Goal: Find specific page/section: Find specific page/section

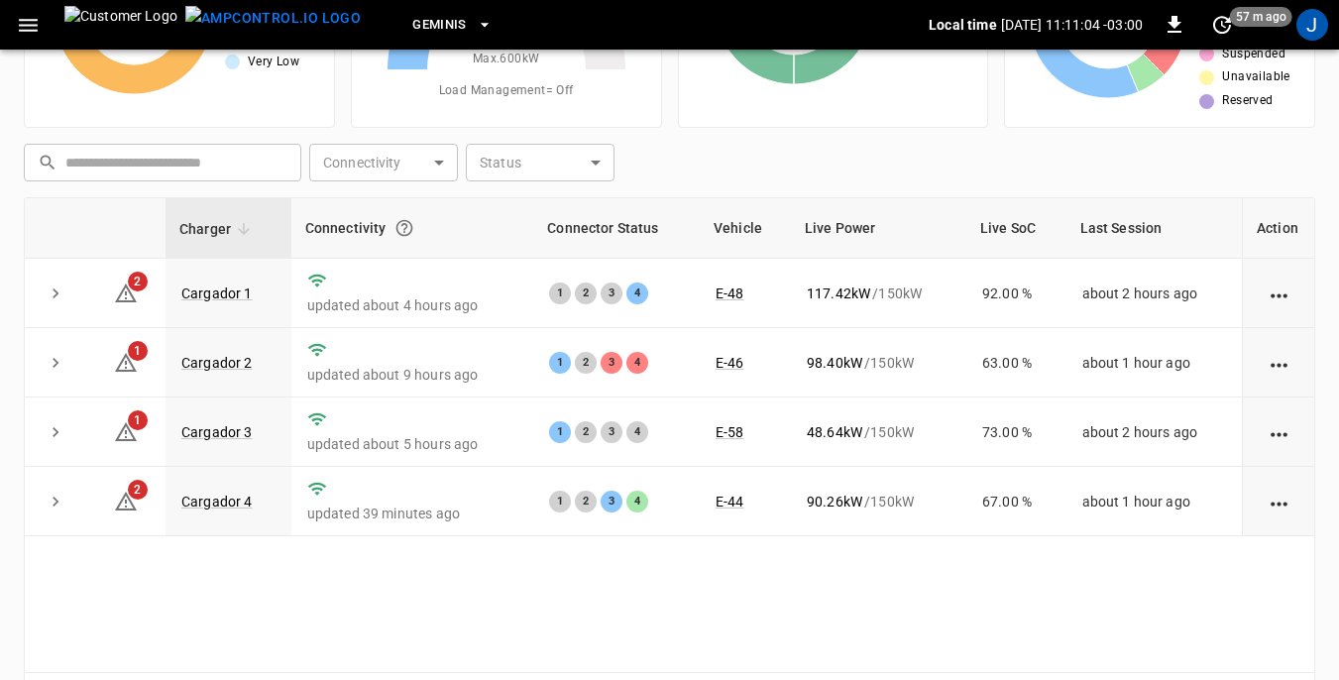
scroll to position [198, 0]
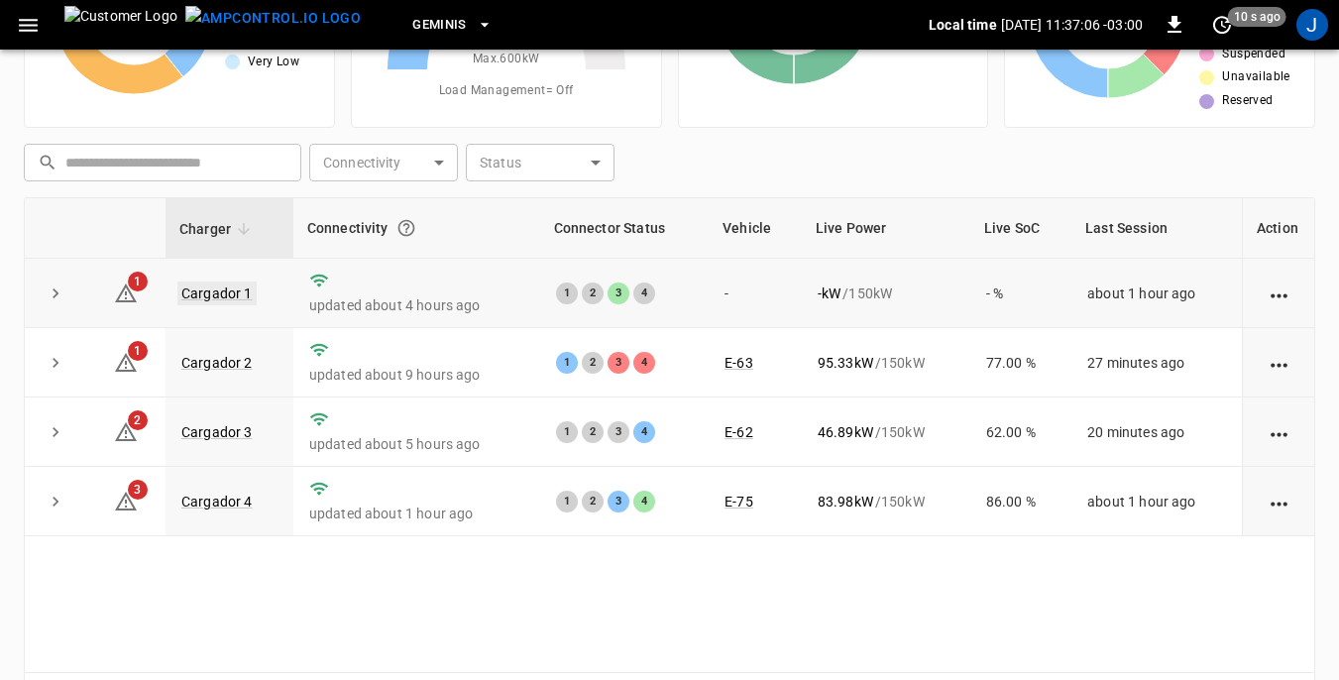
click at [212, 283] on link "Cargador 1" at bounding box center [216, 293] width 79 height 24
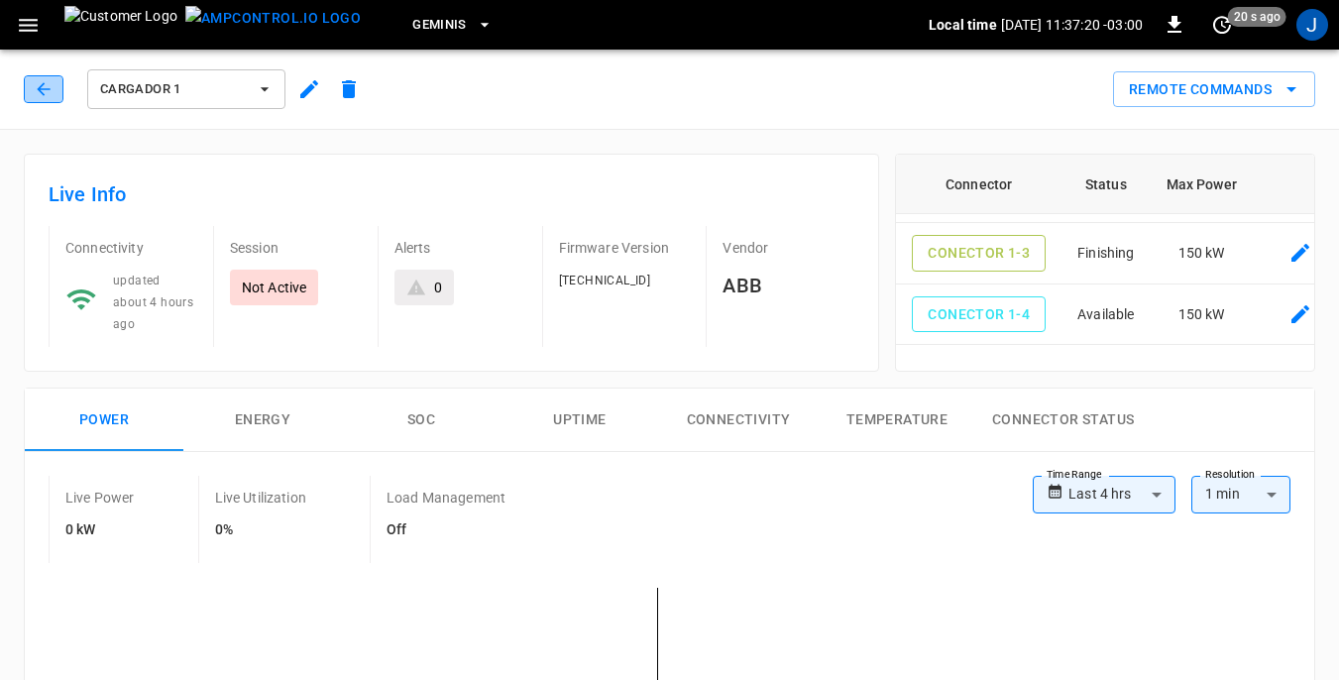
click at [42, 87] on icon "button" at bounding box center [44, 89] width 20 height 20
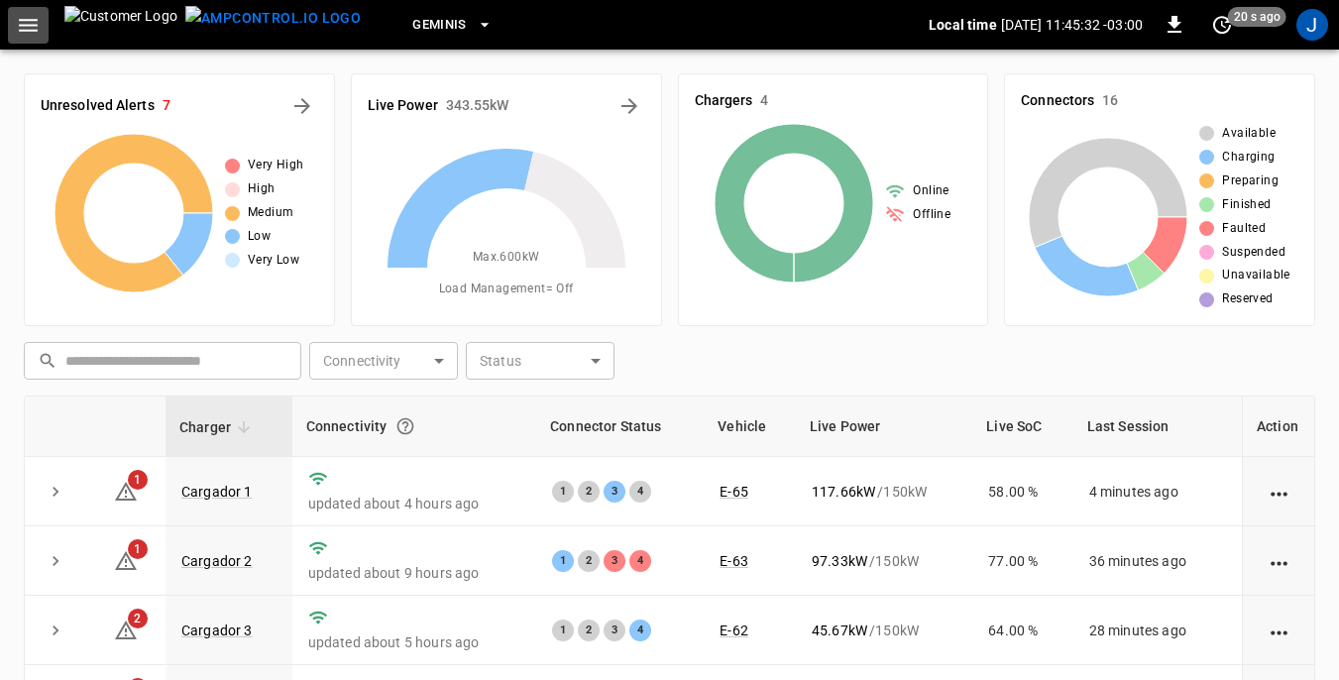
click at [28, 24] on icon "button" at bounding box center [28, 25] width 19 height 13
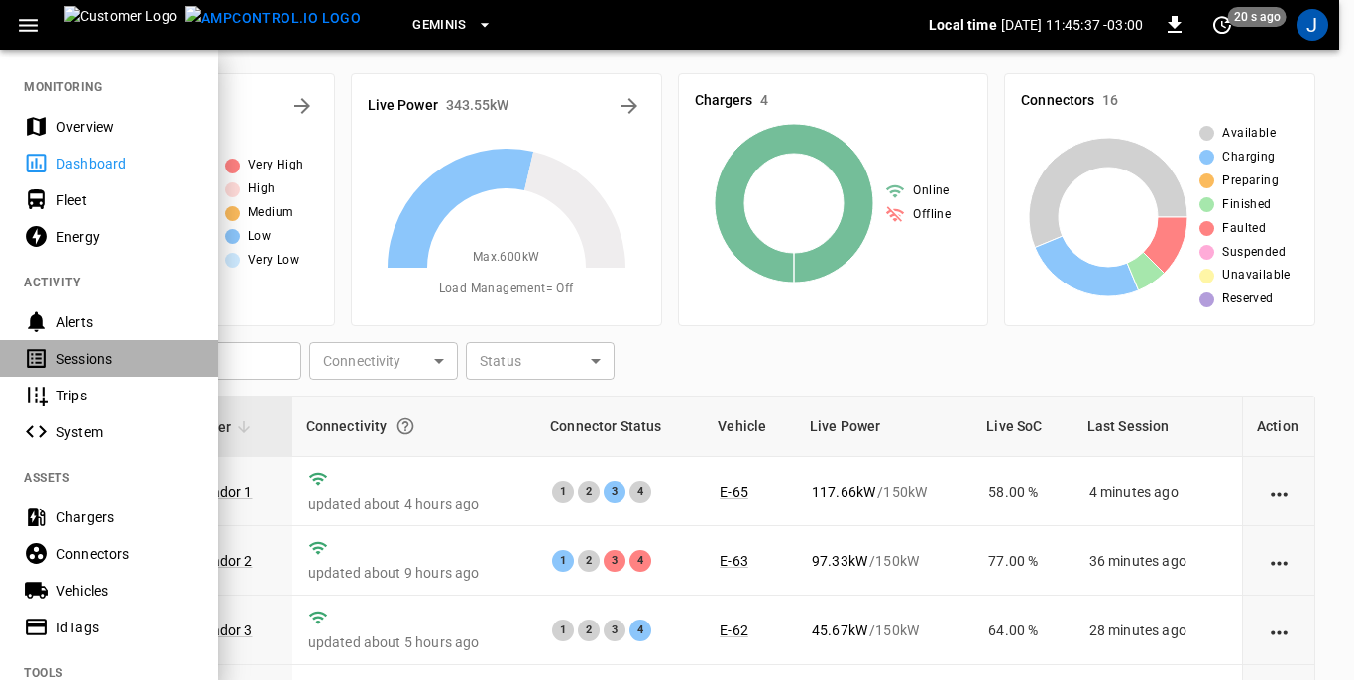
click at [89, 356] on div "Sessions" at bounding box center [125, 359] width 138 height 20
